Goal: Transaction & Acquisition: Download file/media

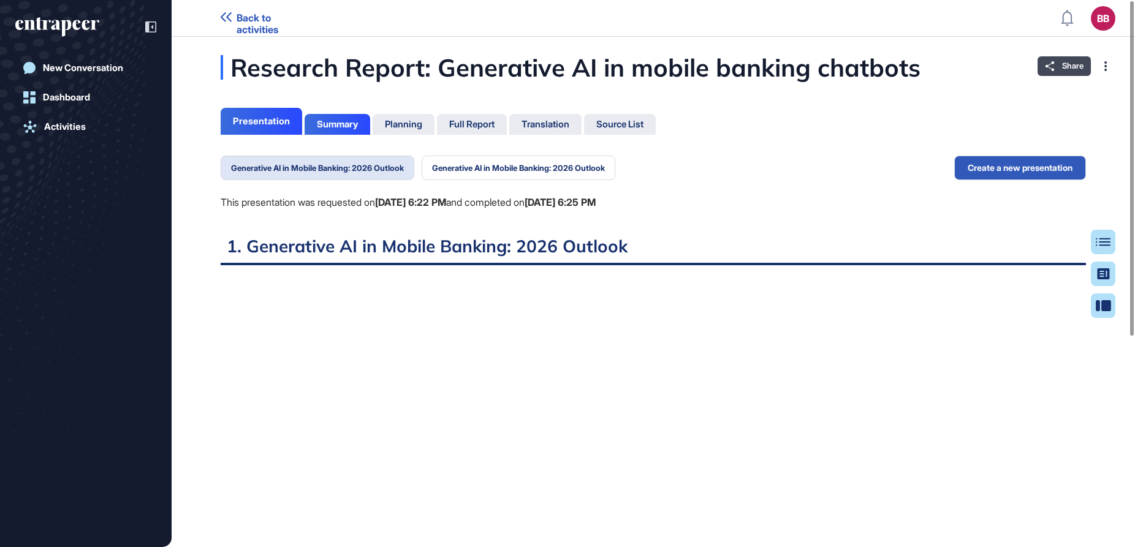
click at [828, 68] on icon at bounding box center [1050, 66] width 10 height 10
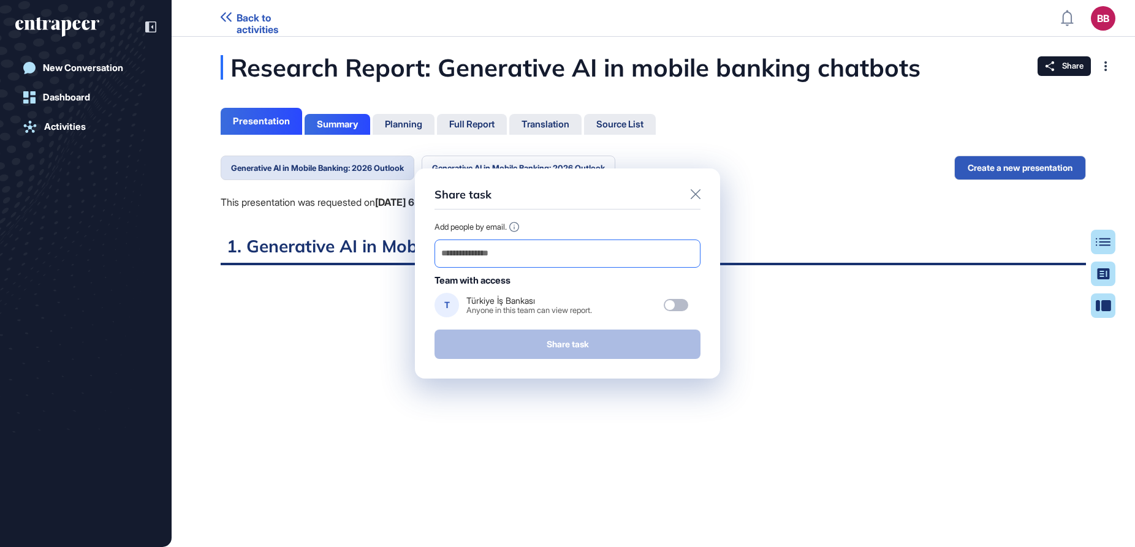
click at [588, 252] on input "email" at bounding box center [567, 253] width 255 height 17
click at [605, 217] on div "Share task Add people by email. Team with access T Türkiye İş Bankası Anyone in…" at bounding box center [567, 273] width 305 height 211
click at [576, 259] on input "email" at bounding box center [567, 253] width 255 height 17
click at [587, 227] on div "Add people by email." at bounding box center [567, 227] width 266 height 10
click at [670, 309] on div at bounding box center [670, 305] width 10 height 10
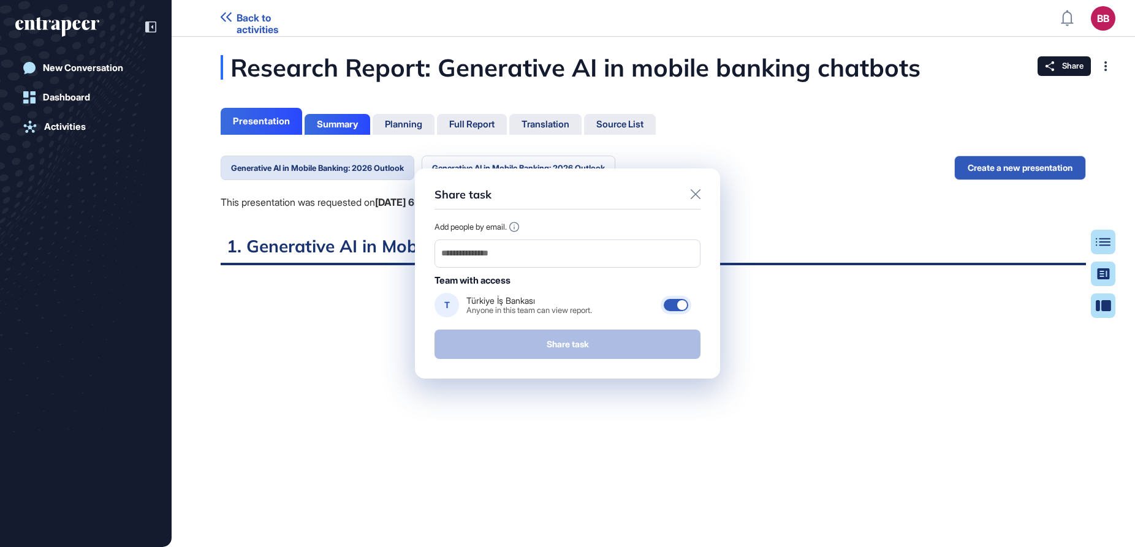
click at [670, 309] on div at bounding box center [675, 305] width 25 height 12
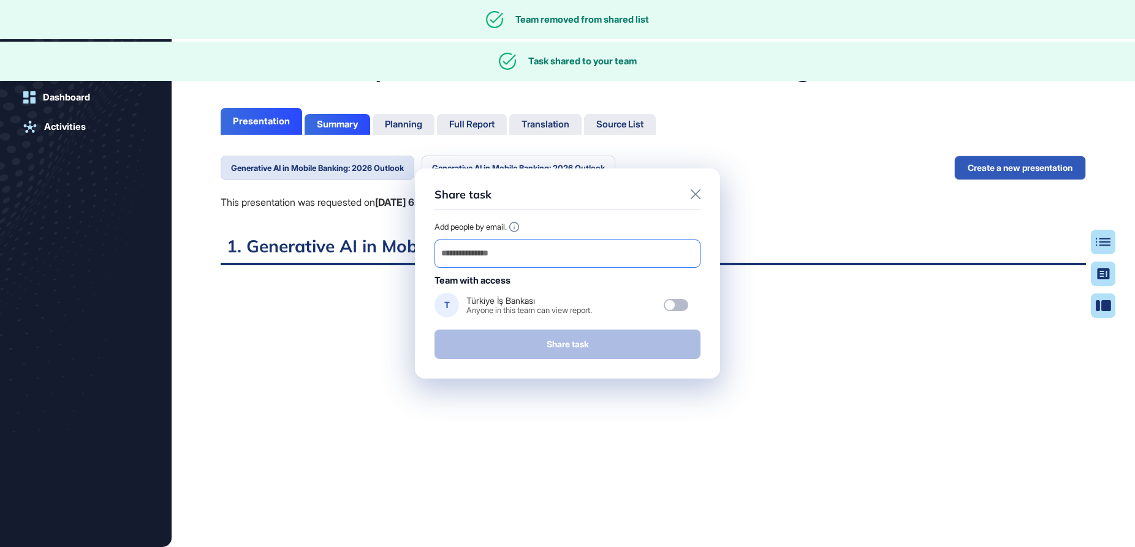
click at [625, 257] on input "email" at bounding box center [567, 253] width 255 height 17
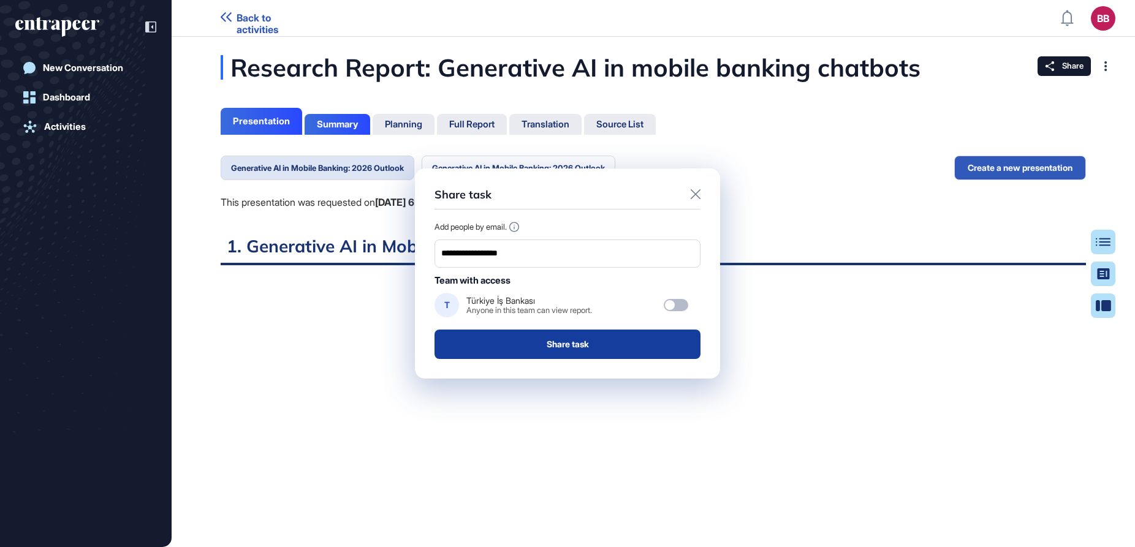
type input "**********"
click at [573, 336] on button "Share task" at bounding box center [567, 344] width 266 height 29
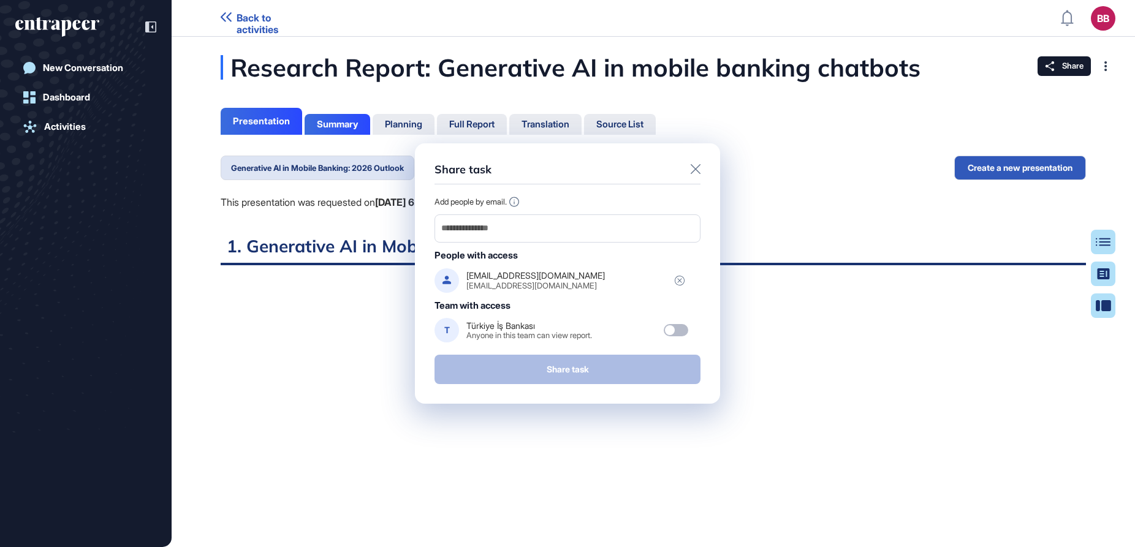
click at [693, 172] on icon at bounding box center [695, 169] width 10 height 10
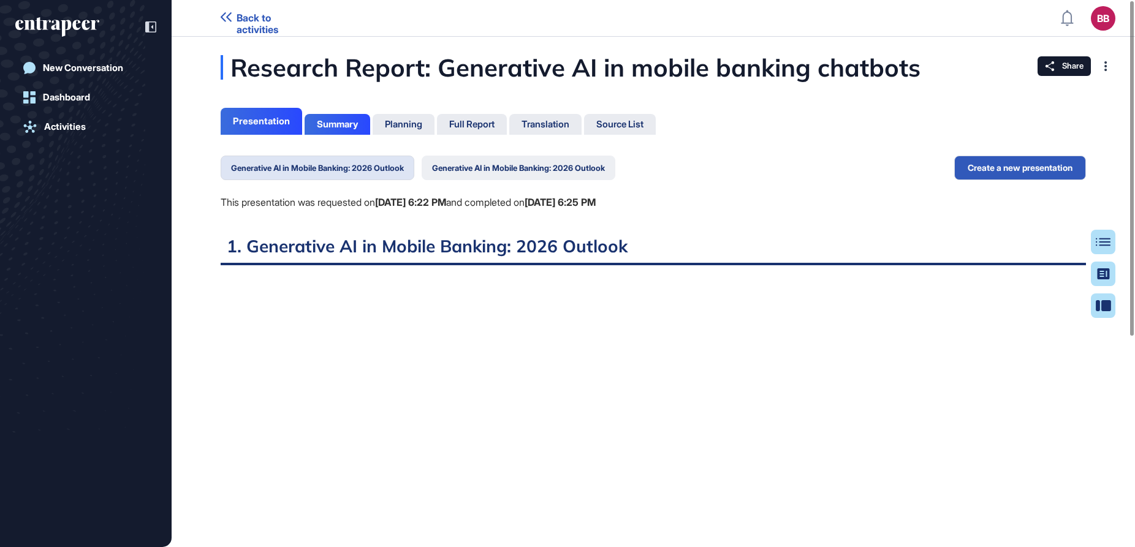
click at [512, 165] on button "Generative AI in Mobile Banking: 2026 Outlook" at bounding box center [518, 168] width 194 height 25
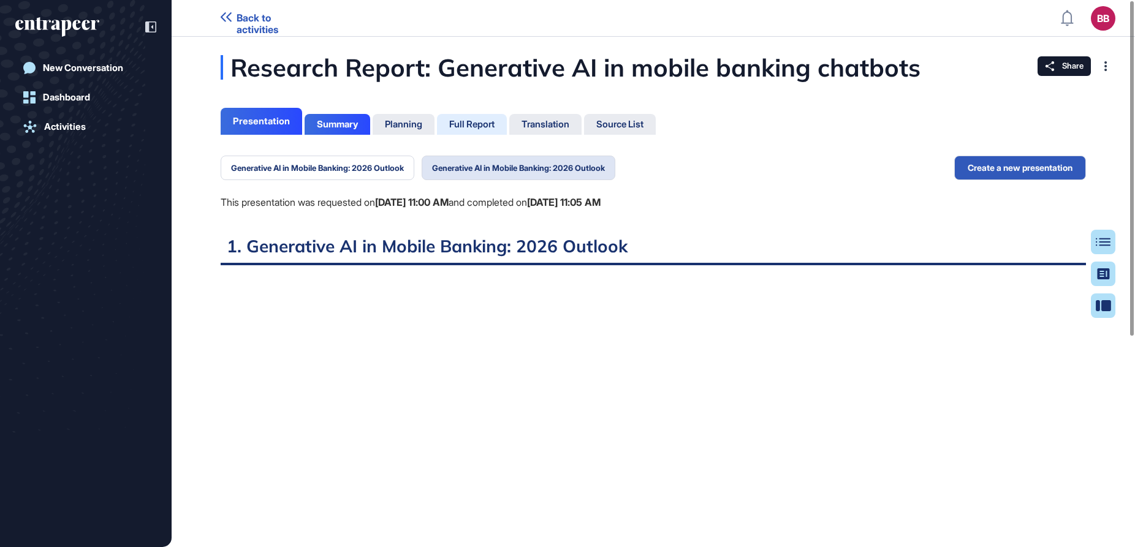
click at [464, 128] on div "Full Report" at bounding box center [471, 124] width 45 height 11
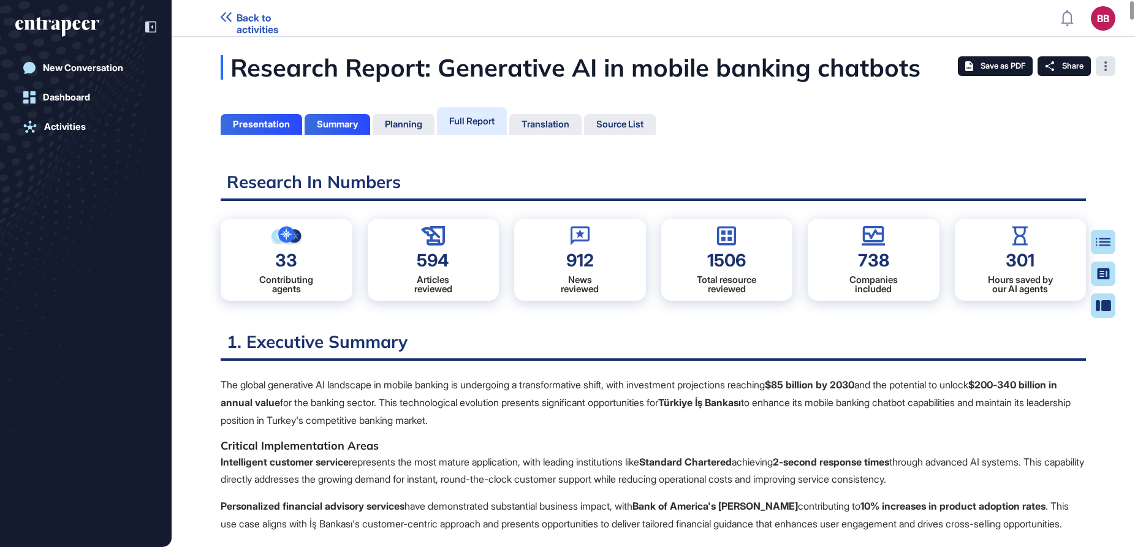
scroll to position [486, 3]
click at [828, 70] on span "Save as PDF" at bounding box center [1002, 66] width 45 height 10
